Goal: Task Accomplishment & Management: Manage account settings

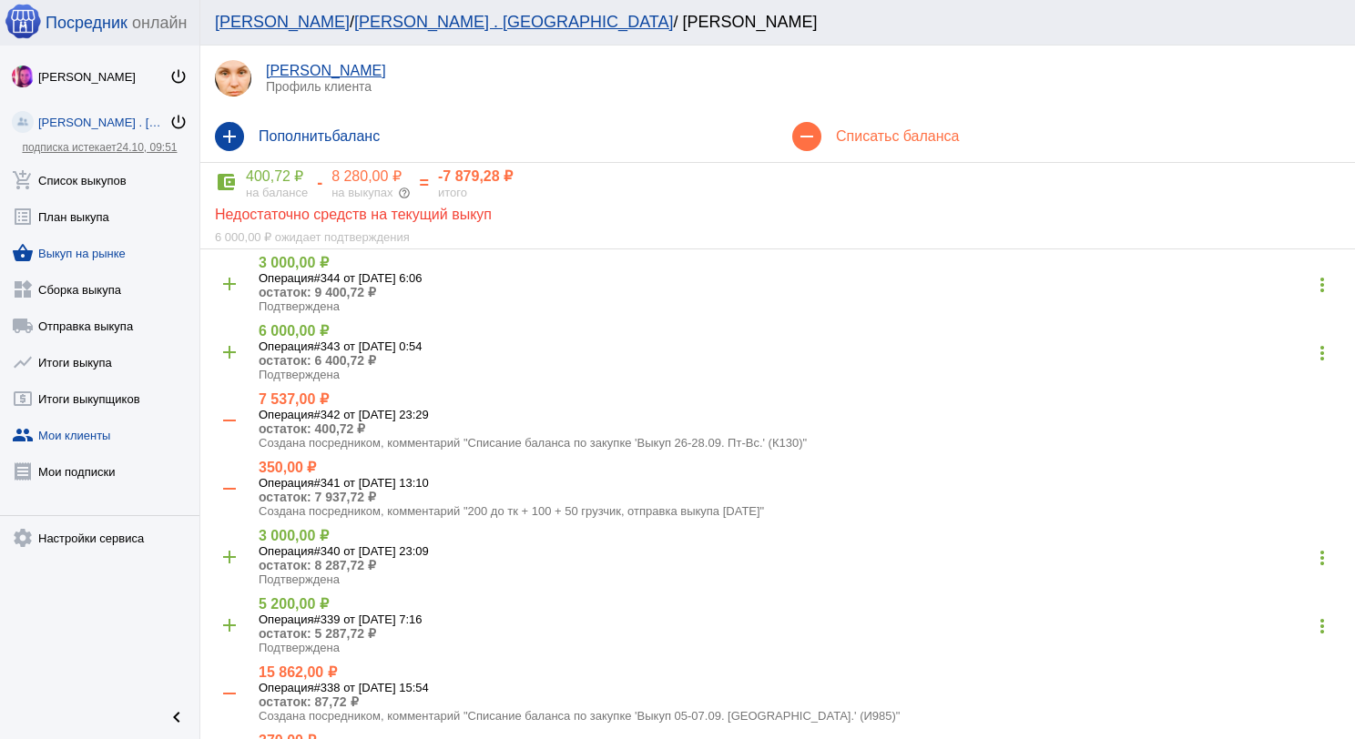
click at [96, 255] on link "shopping_basket Выкуп на рынке" at bounding box center [99, 249] width 199 height 36
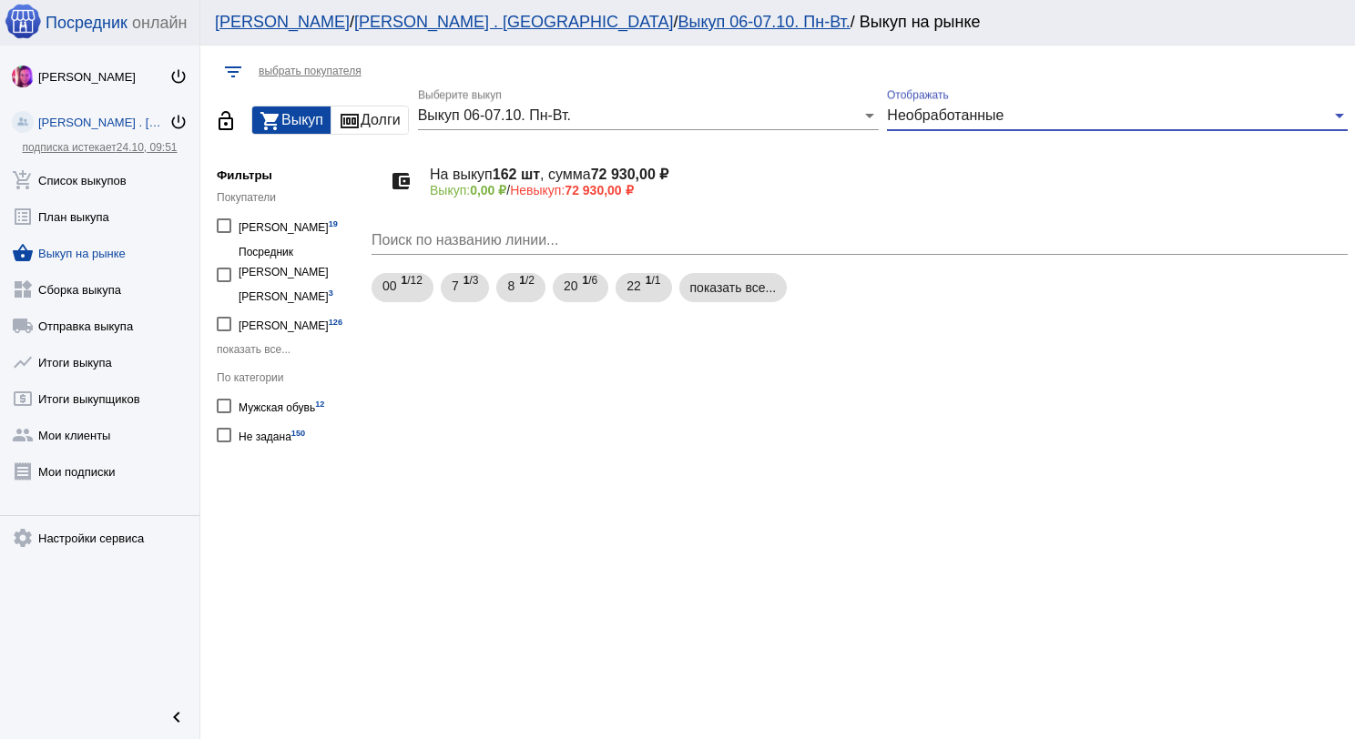
click at [953, 109] on span "Необработанные" at bounding box center [945, 114] width 117 height 15
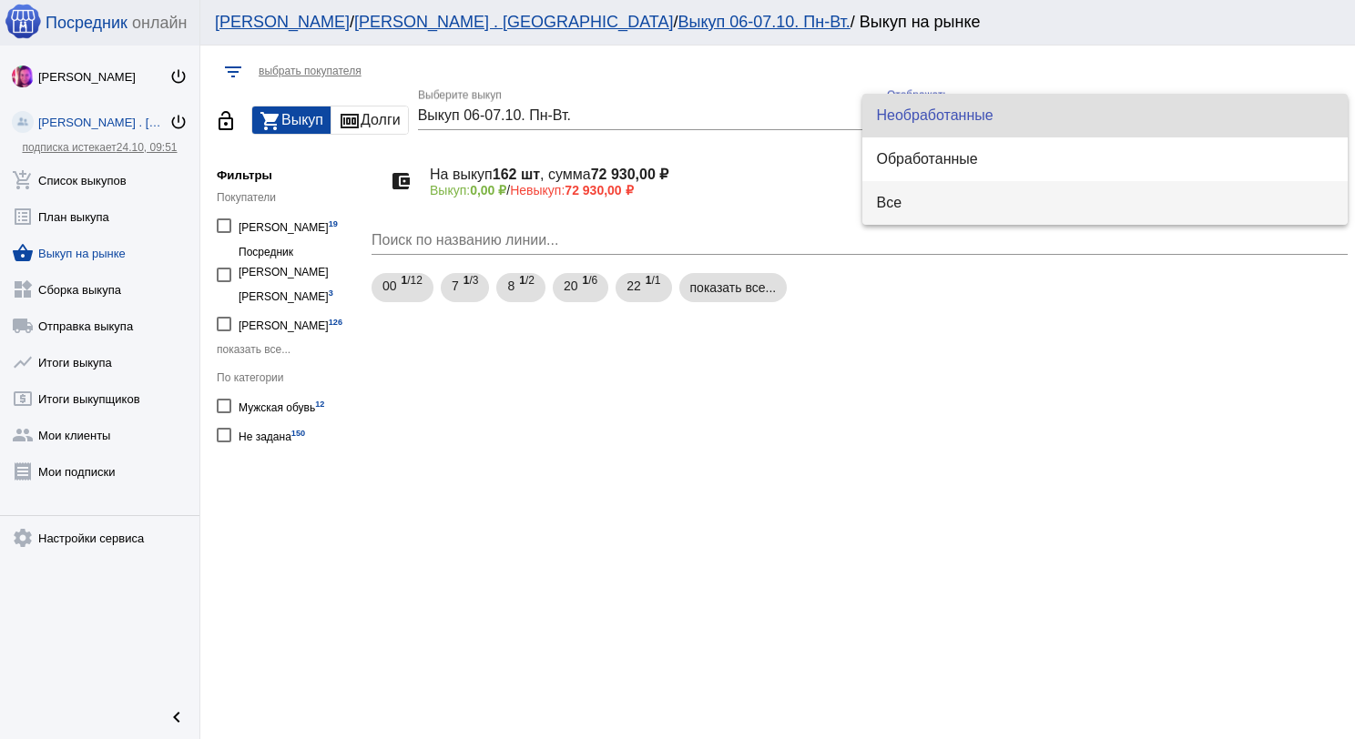
click at [943, 198] on span "Все" at bounding box center [1105, 203] width 457 height 44
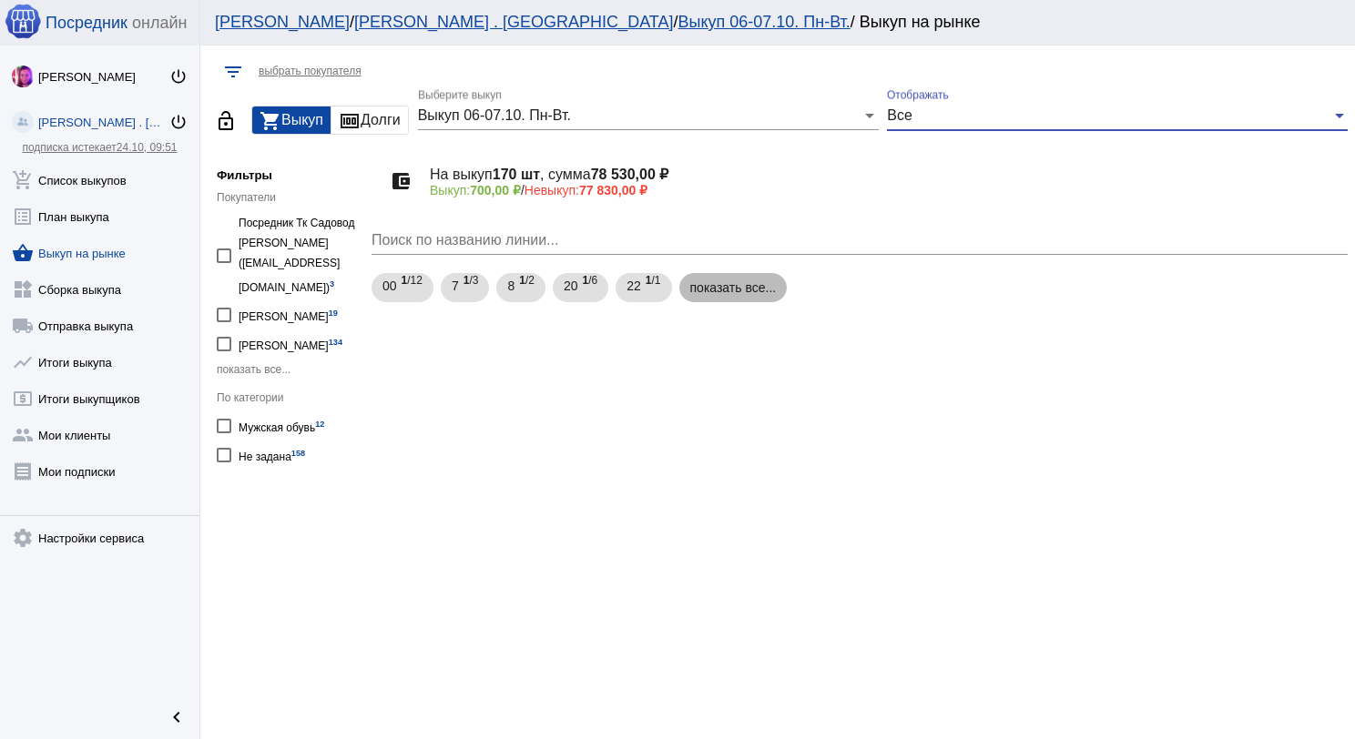
click at [732, 286] on mat-chip "показать все..." at bounding box center [733, 287] width 108 height 29
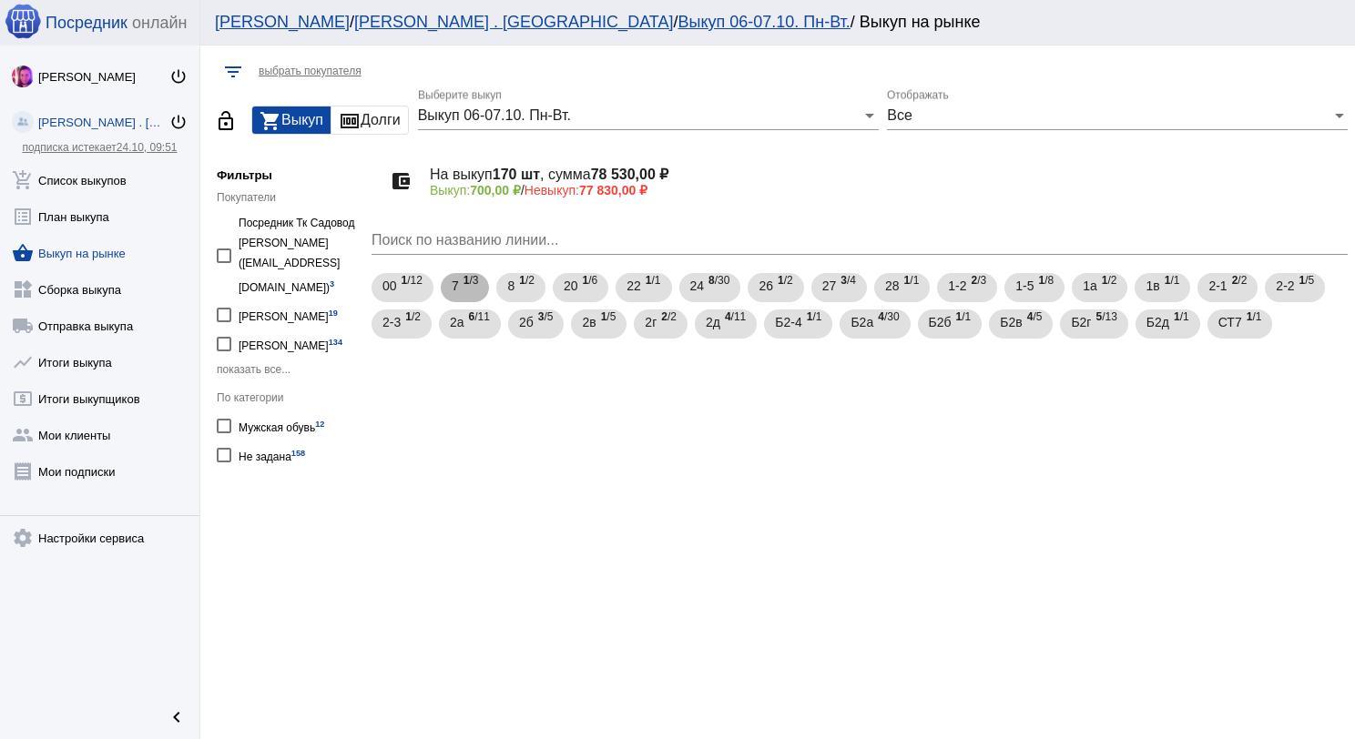
click at [459, 288] on div "7 1 /3" at bounding box center [465, 288] width 27 height 37
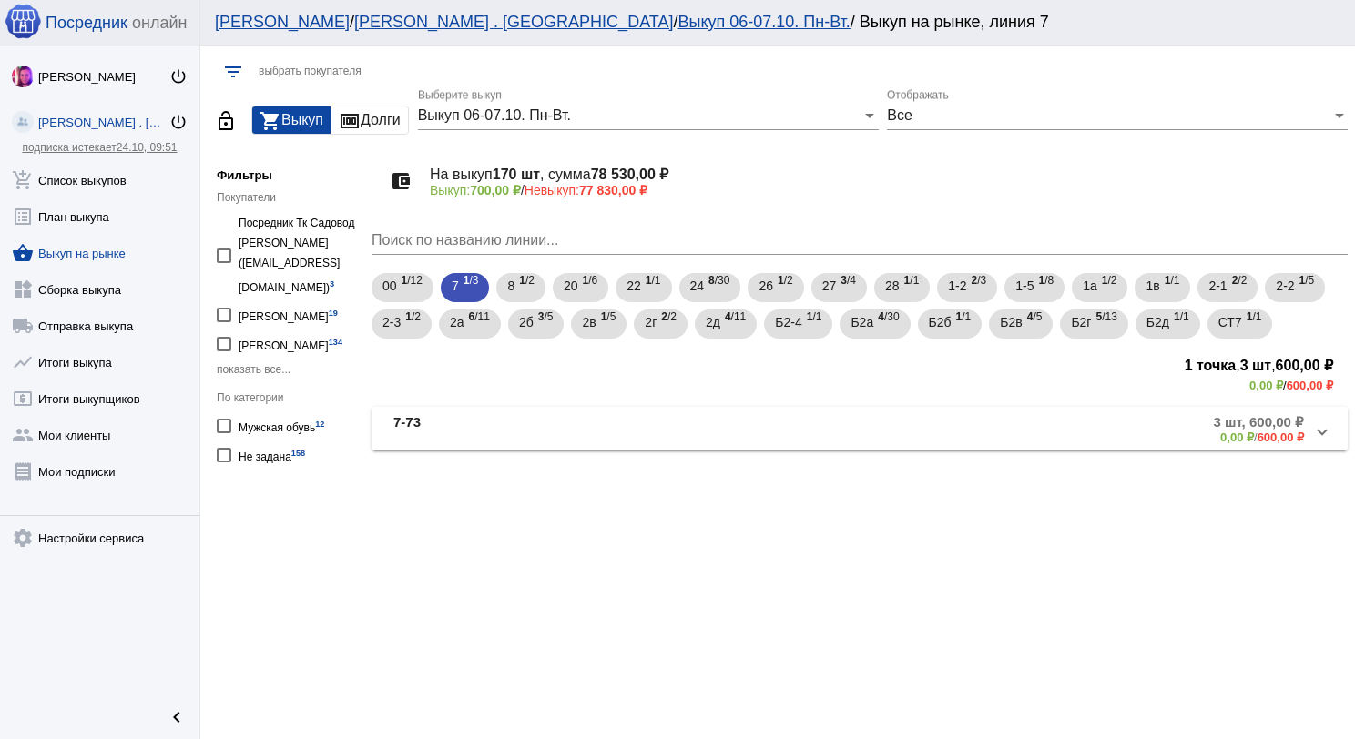
click at [577, 444] on mat-expansion-panel-header "7-73 3 шт, 600,00 ₽ 0,00 ₽ / 600,00 ₽" at bounding box center [859, 429] width 976 height 44
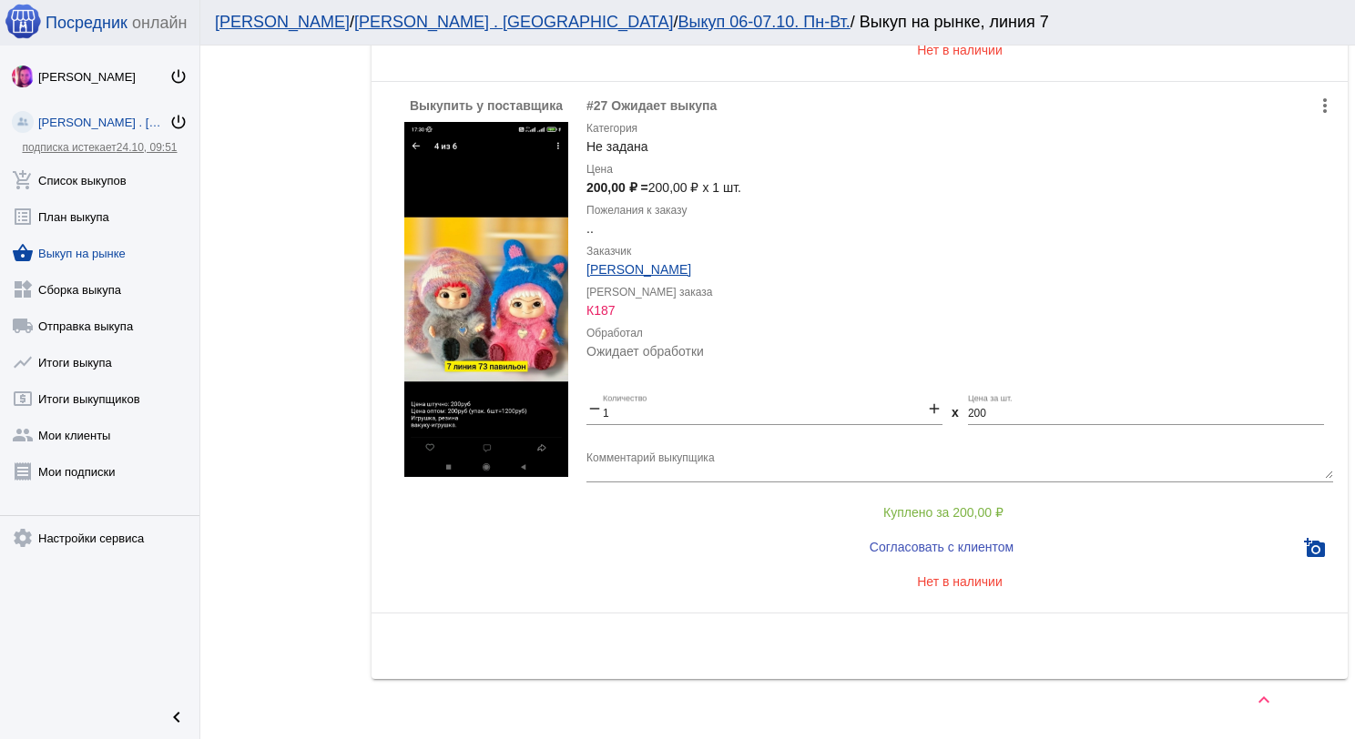
scroll to position [1501, 0]
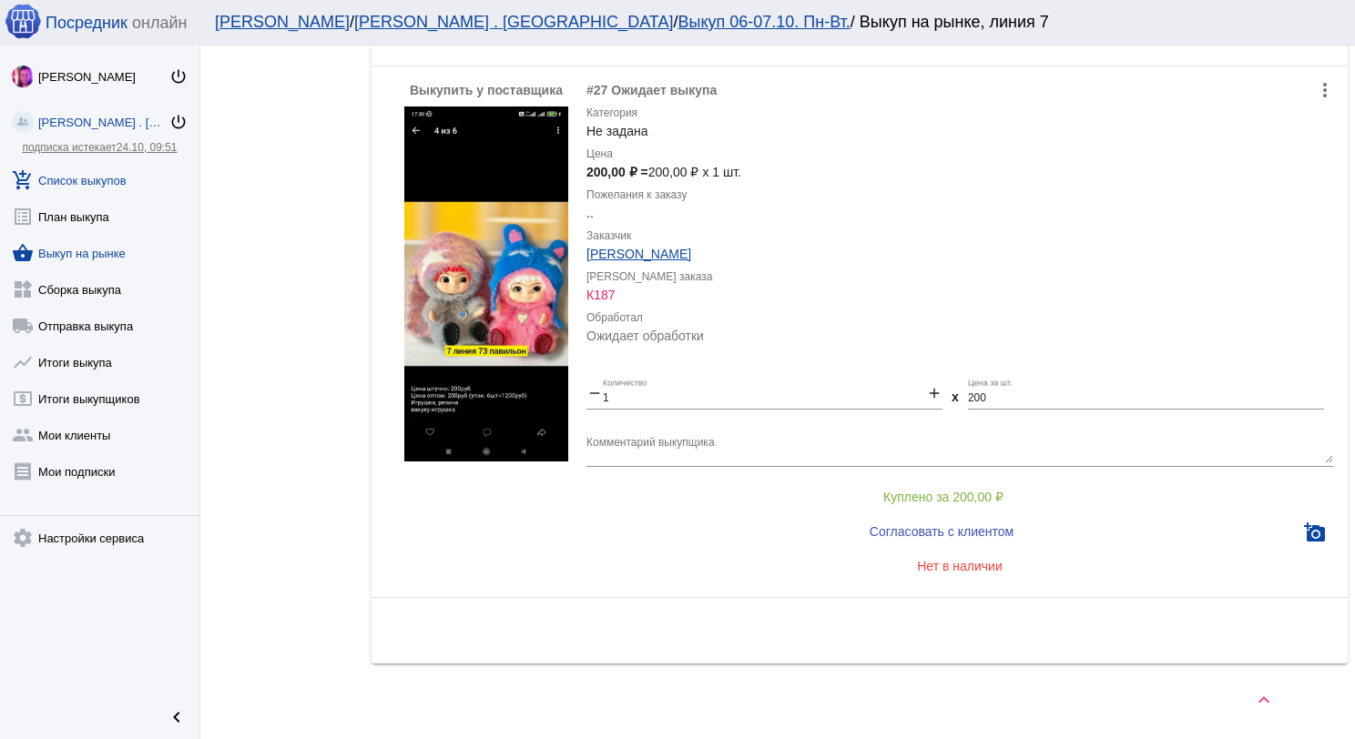
click at [140, 182] on link "add_shopping_cart Список выкупов" at bounding box center [99, 176] width 199 height 36
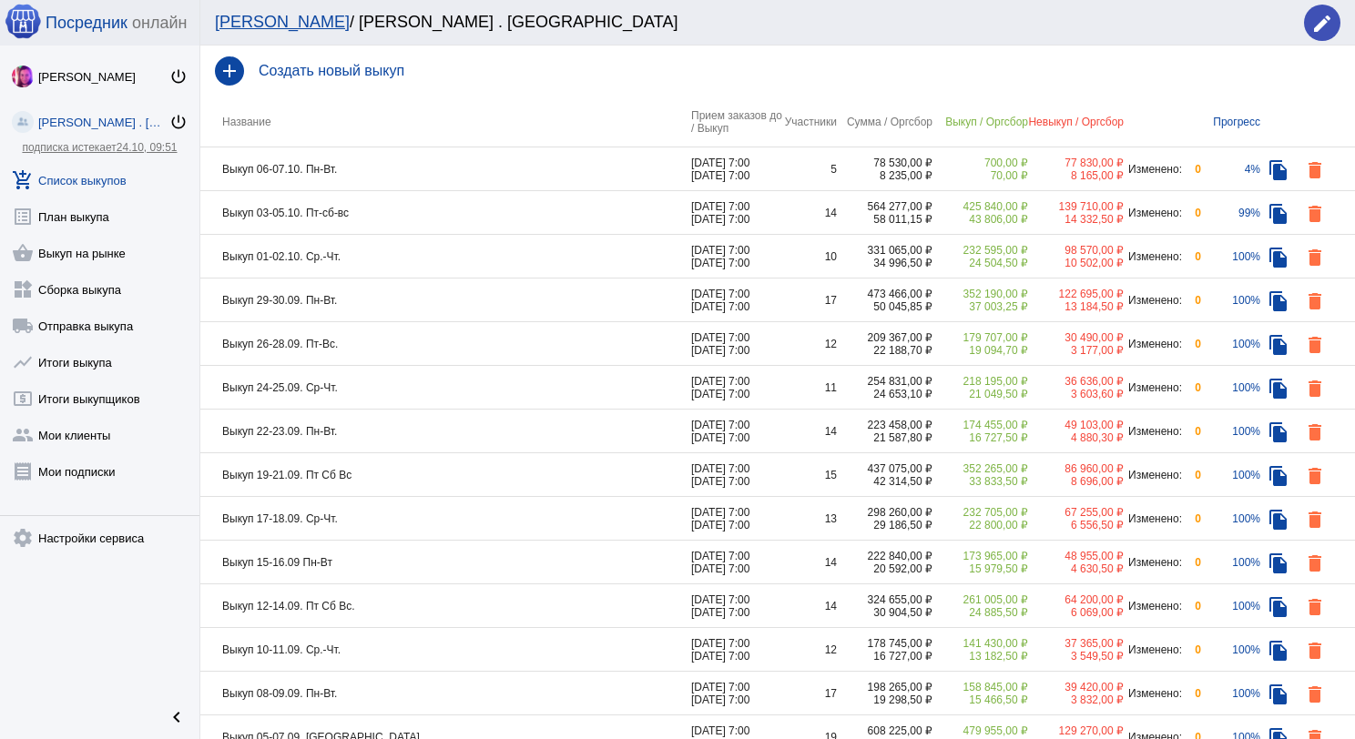
click at [478, 164] on td "Выкуп 06-07.10. Пн-Вт." at bounding box center [445, 170] width 491 height 44
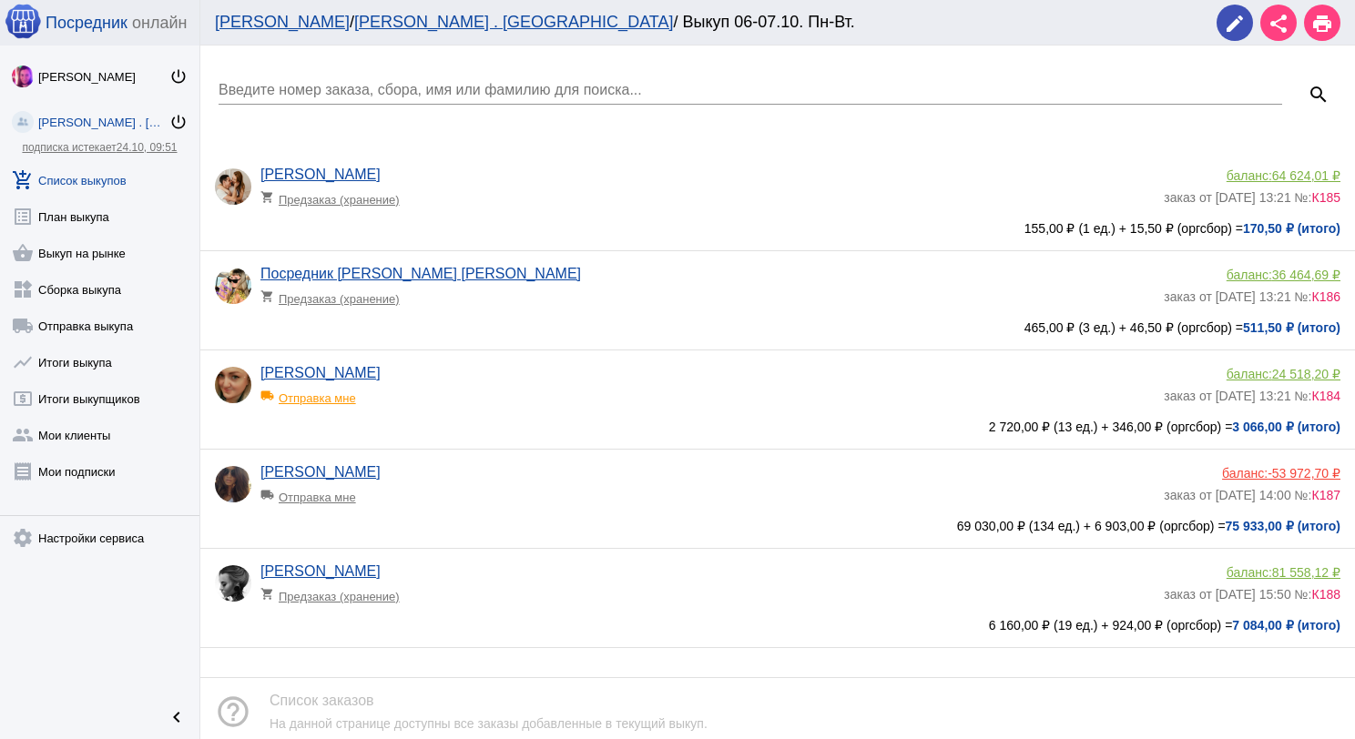
click at [555, 483] on app-delivery-type "local_shipping Отправка мне" at bounding box center [707, 493] width 894 height 24
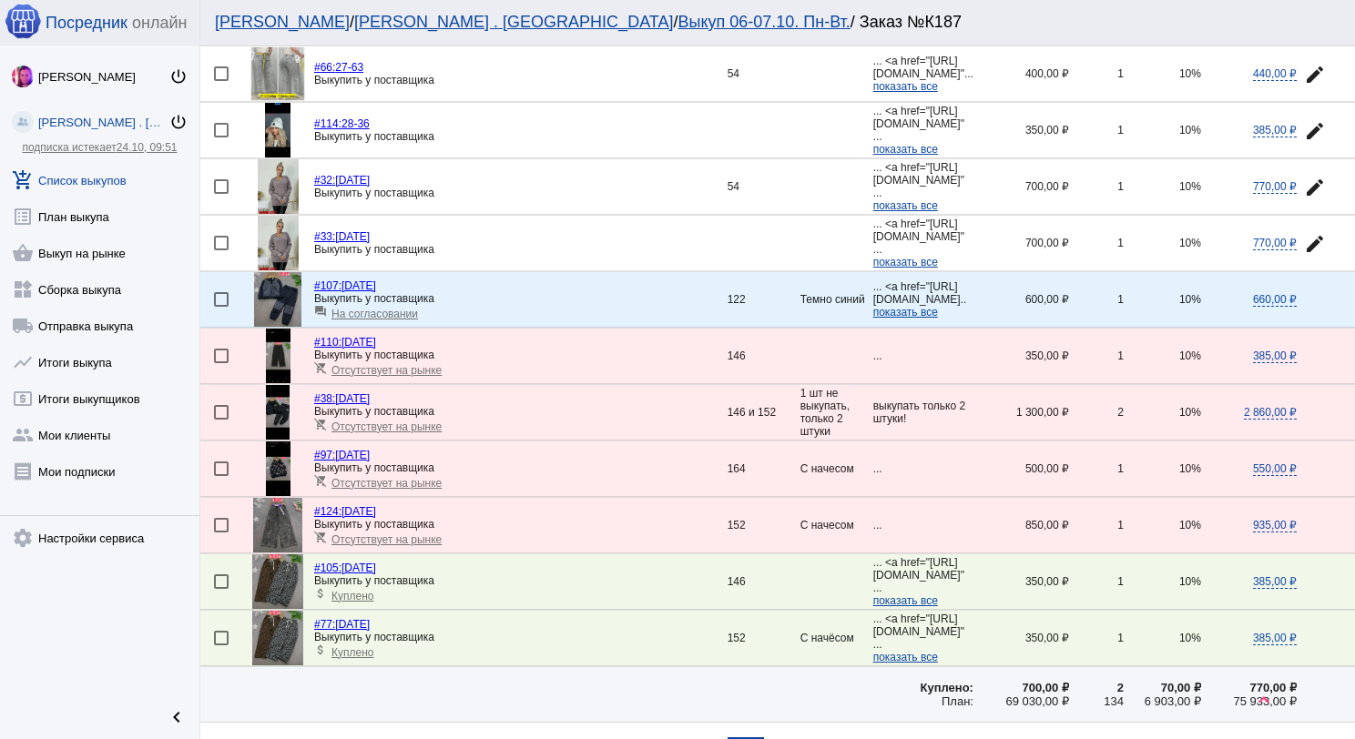
scroll to position [2444, 0]
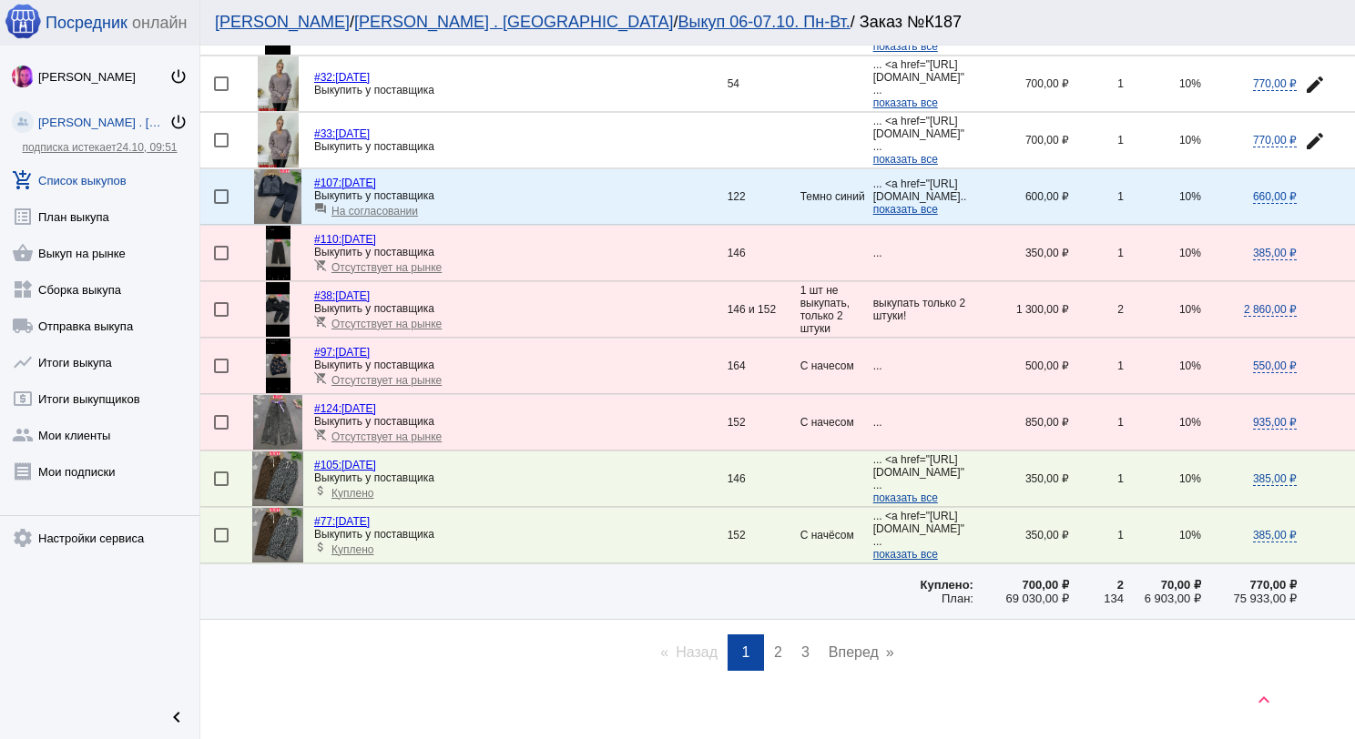
click at [765, 635] on link "page 2" at bounding box center [778, 653] width 26 height 36
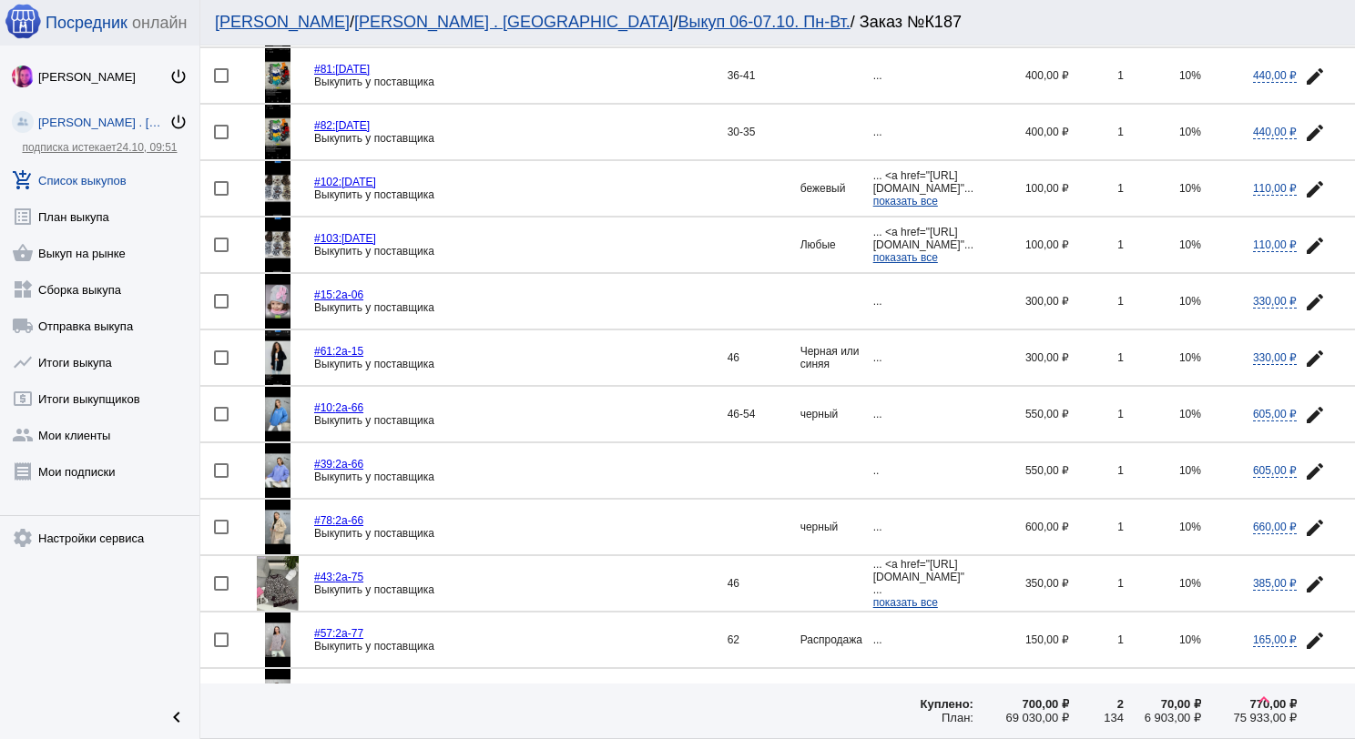
scroll to position [364, 0]
